Goal: Transaction & Acquisition: Value Your Trade

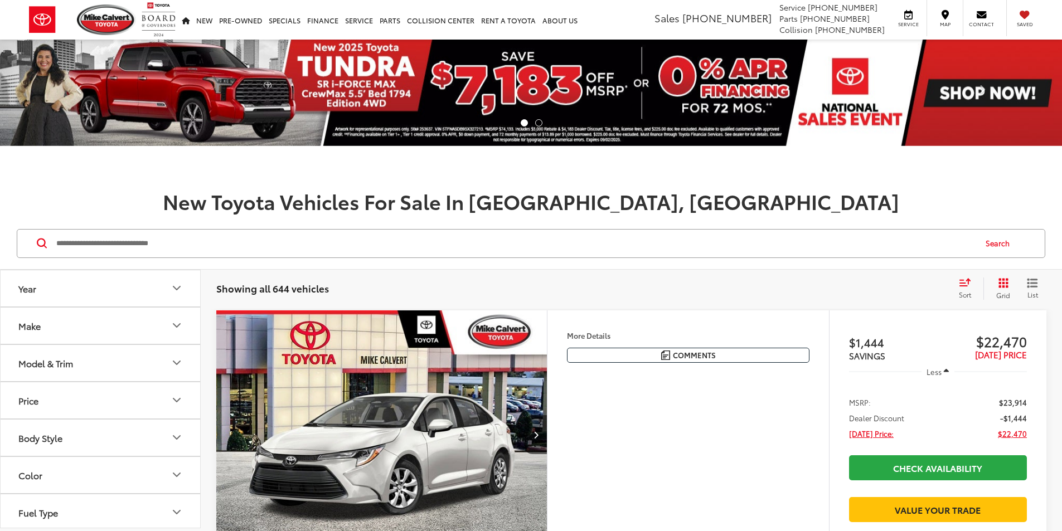
click at [352, 252] on input "Search by Make, Model, or Keyword" at bounding box center [515, 243] width 920 height 27
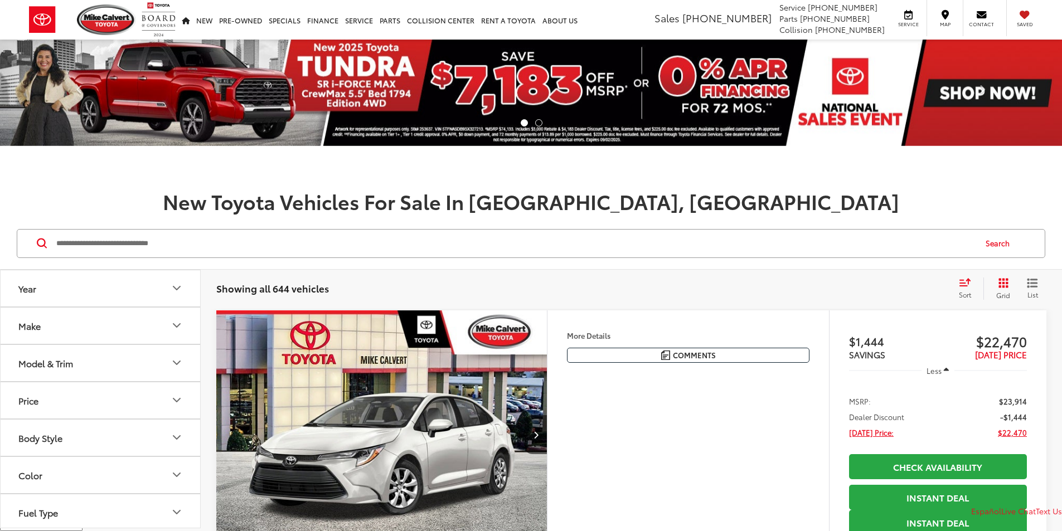
drag, startPoint x: 352, startPoint y: 252, endPoint x: 350, endPoint y: 245, distance: 7.1
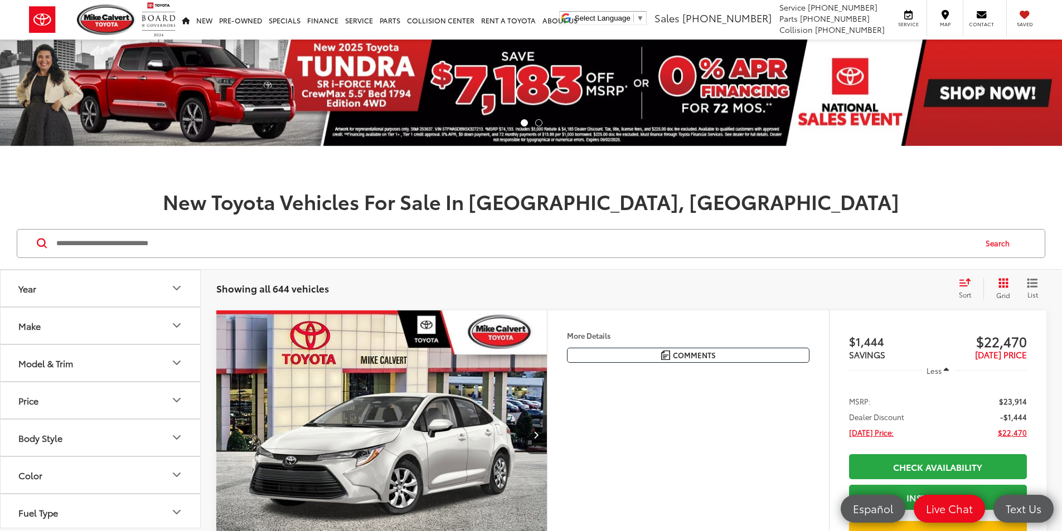
paste input "**********"
type input "**********"
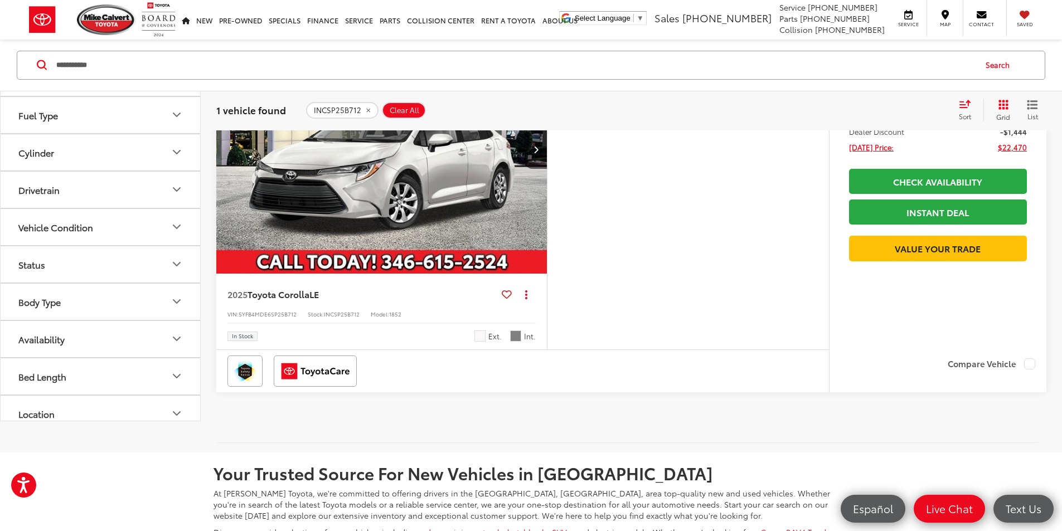
scroll to position [335, 0]
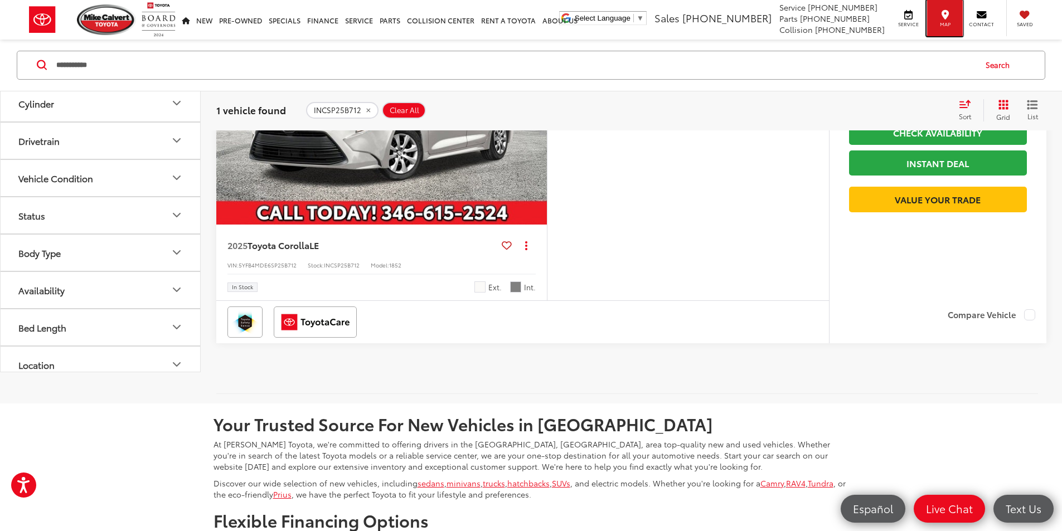
click at [935, 28] on div "Map" at bounding box center [945, 18] width 36 height 36
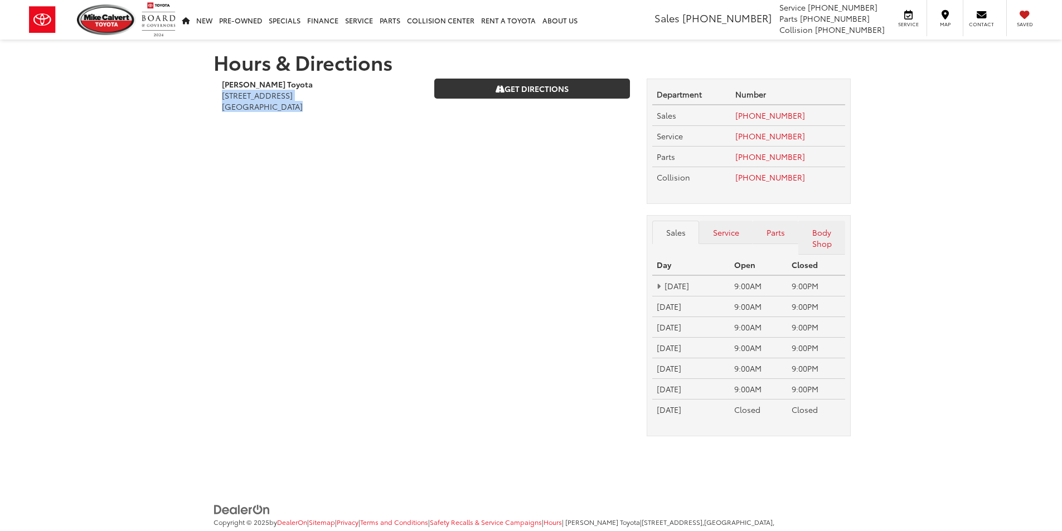
drag, startPoint x: 284, startPoint y: 102, endPoint x: 326, endPoint y: 104, distance: 41.9
click at [326, 104] on div "Mike Calvert Toyota 2333 South Loop West Houston, TX 77054" at bounding box center [320, 101] width 212 height 45
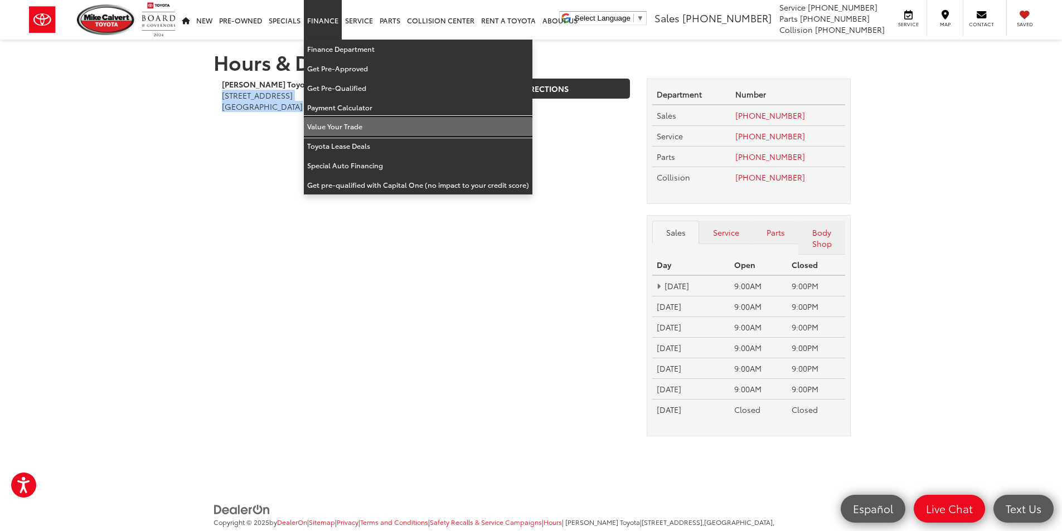
drag, startPoint x: 334, startPoint y: 124, endPoint x: 171, endPoint y: 37, distance: 184.6
click at [334, 124] on link "Value Your Trade" at bounding box center [418, 127] width 229 height 20
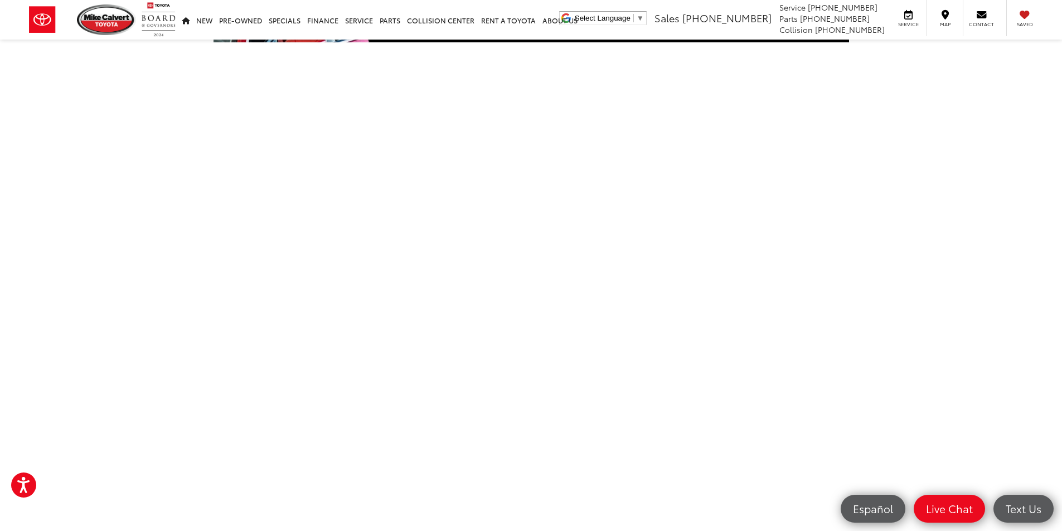
scroll to position [167, 0]
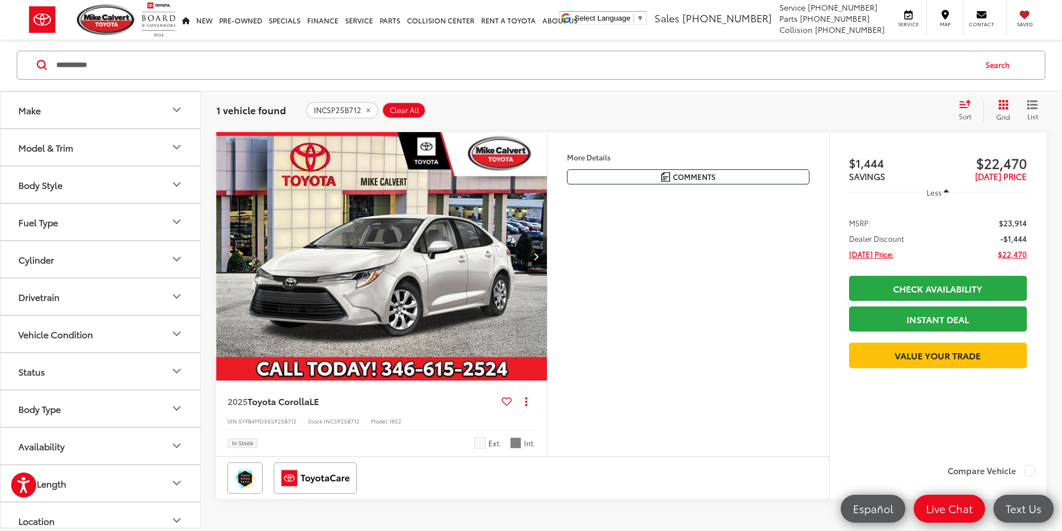
click at [547, 276] on button "Next image" at bounding box center [536, 256] width 22 height 39
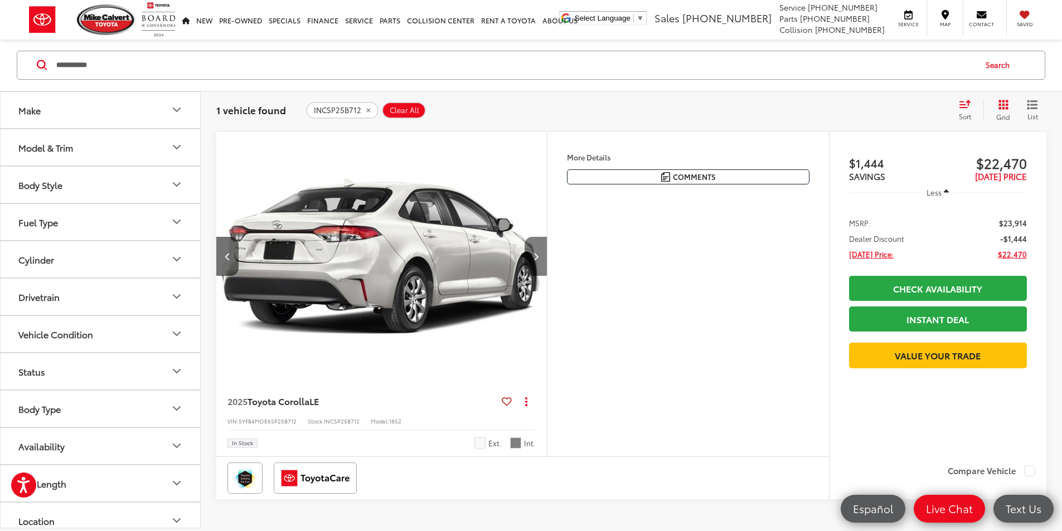
click at [547, 276] on button "Next image" at bounding box center [536, 256] width 22 height 39
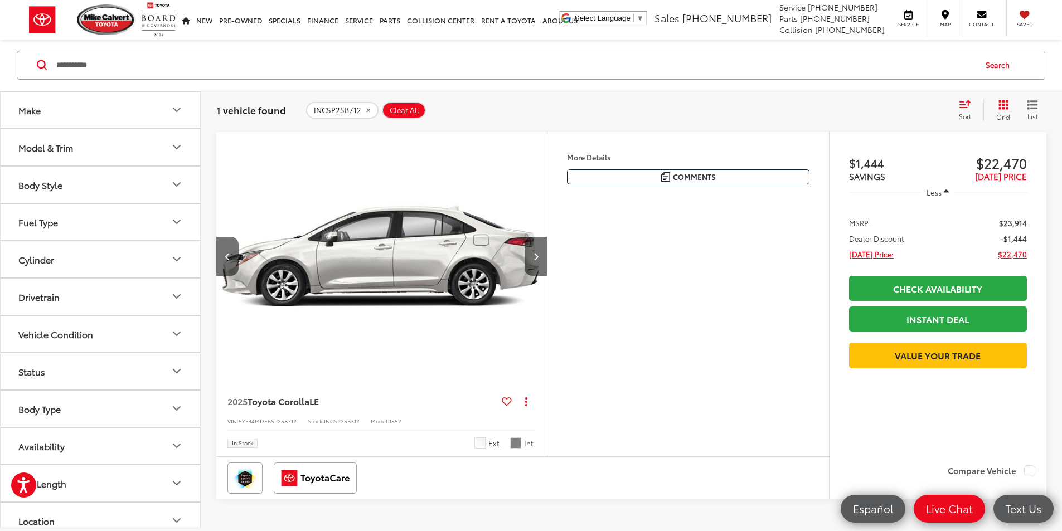
scroll to position [0, 846]
